Goal: Information Seeking & Learning: Learn about a topic

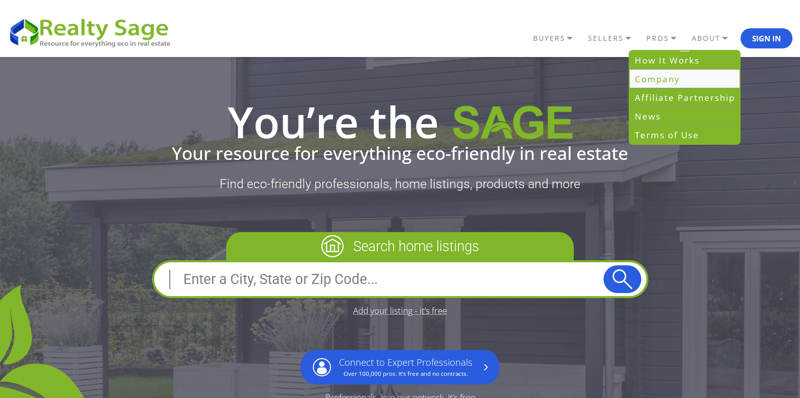
click at [665, 79] on link "Company" at bounding box center [685, 79] width 110 height 19
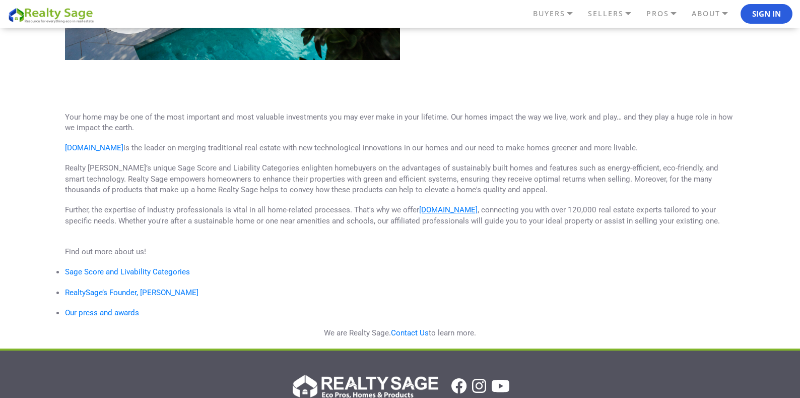
scroll to position [504, 0]
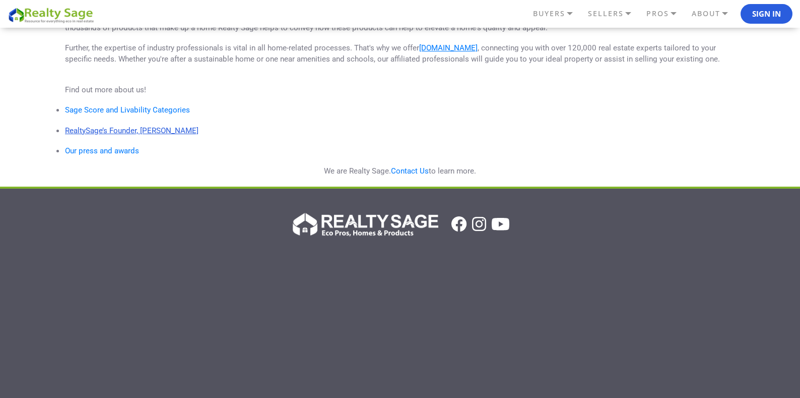
click at [142, 129] on link "RealtySage’s Founder, [PERSON_NAME]" at bounding box center [132, 130] width 134 height 9
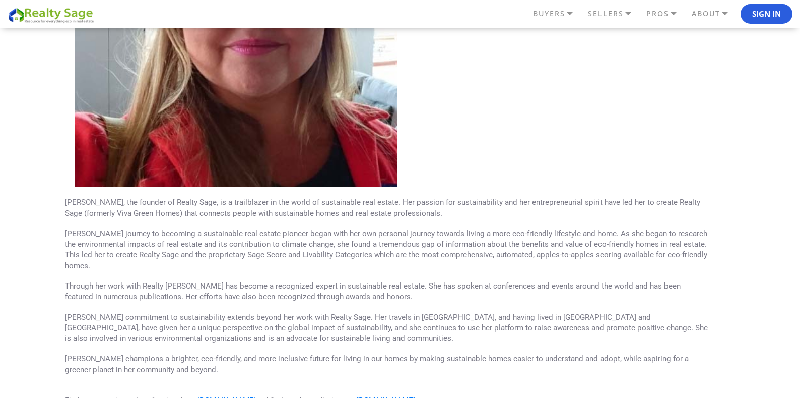
scroll to position [252, 0]
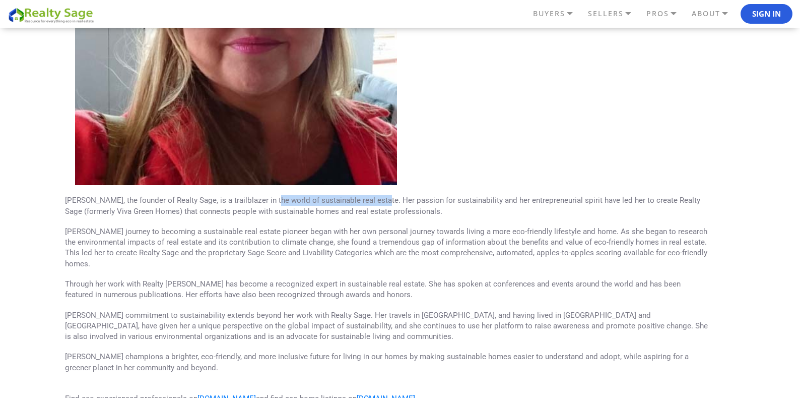
drag, startPoint x: 265, startPoint y: 200, endPoint x: 373, endPoint y: 197, distance: 107.4
click at [373, 197] on p "Kari Klaus, the founder of Realty Sage, is a trailblazer in the world of sustai…" at bounding box center [387, 206] width 644 height 22
copy p "world of sustainable real estate."
